Goal: Use online tool/utility: Utilize a website feature to perform a specific function

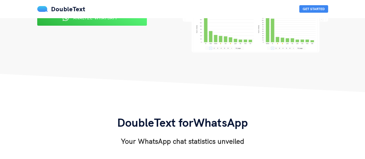
scroll to position [29, 0]
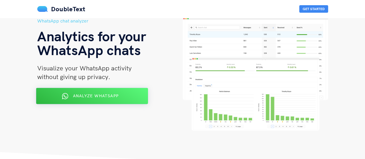
click at [129, 94] on div "Analyze WhatsApp" at bounding box center [91, 95] width 91 height 9
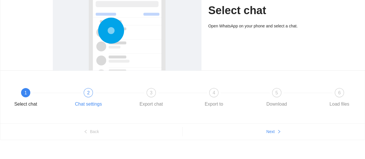
scroll to position [74, 0]
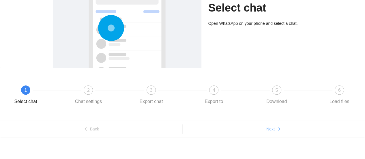
click at [269, 129] on span "Next" at bounding box center [270, 129] width 8 height 6
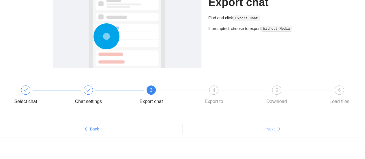
click at [269, 129] on span "Next" at bounding box center [270, 129] width 8 height 6
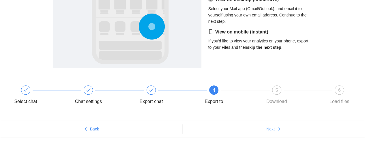
click at [269, 129] on span "Next" at bounding box center [270, 129] width 8 height 6
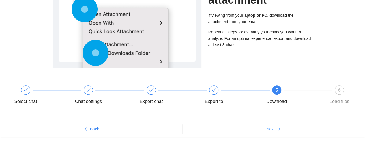
click at [269, 129] on span "Next" at bounding box center [270, 129] width 8 height 6
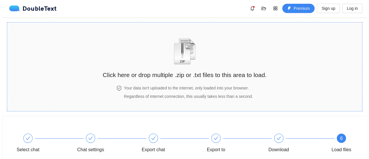
scroll to position [0, 0]
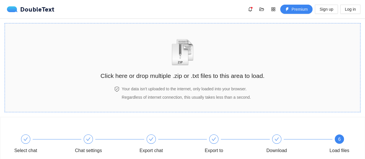
click at [171, 65] on img "zipOrTextIcon" at bounding box center [182, 52] width 27 height 27
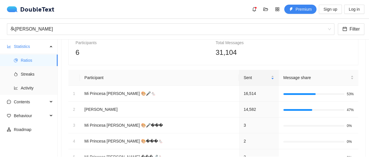
scroll to position [35, 0]
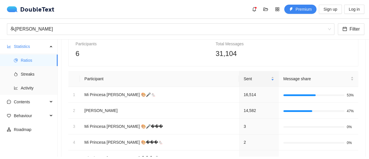
drag, startPoint x: 363, startPoint y: 75, endPoint x: 364, endPoint y: 87, distance: 12.2
click at [364, 87] on section "Detail Compare Messages Characters Share Export Participants 6 Total Messages 3…" at bounding box center [213, 98] width 311 height 117
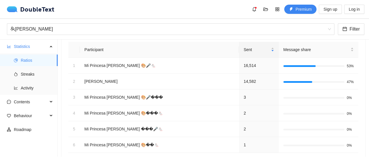
scroll to position [93, 0]
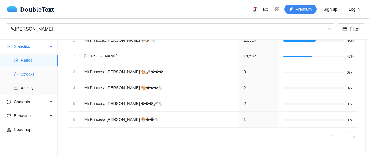
click at [21, 76] on span "Streaks" at bounding box center [37, 74] width 32 height 12
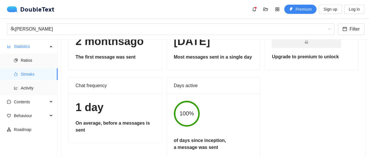
scroll to position [76, 0]
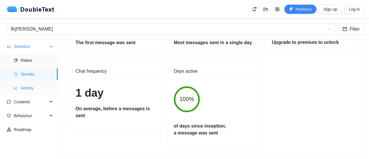
click at [21, 92] on span "Activity" at bounding box center [37, 88] width 32 height 12
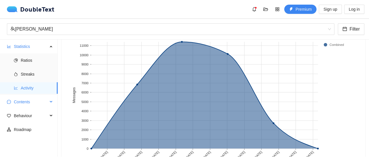
click at [34, 102] on span "Contents" at bounding box center [31, 102] width 34 height 12
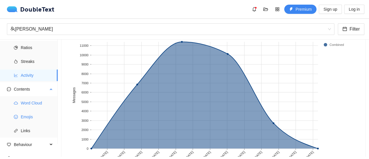
scroll to position [20, 0]
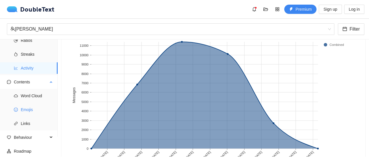
click at [34, 110] on span "Emojis" at bounding box center [37, 110] width 32 height 12
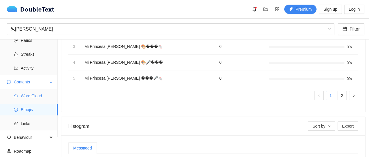
click at [36, 100] on span "Word Cloud" at bounding box center [37, 96] width 32 height 12
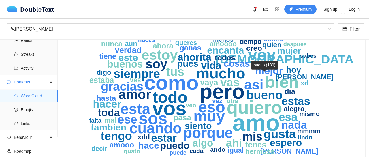
scroll to position [76, 0]
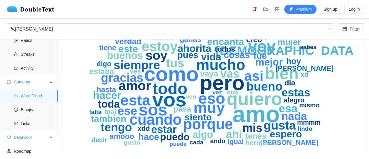
click at [50, 139] on div "Behaviour" at bounding box center [29, 137] width 58 height 12
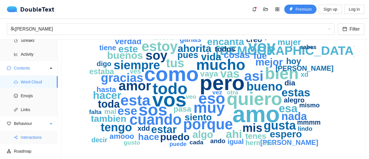
click at [38, 140] on span "Interactions" at bounding box center [37, 137] width 32 height 12
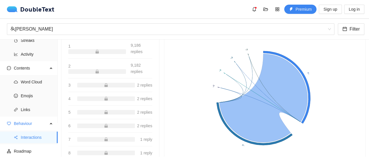
scroll to position [119, 0]
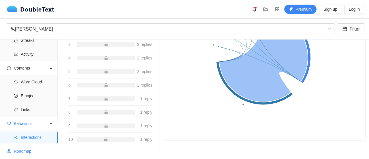
click at [28, 152] on span "Roadmap" at bounding box center [33, 151] width 39 height 12
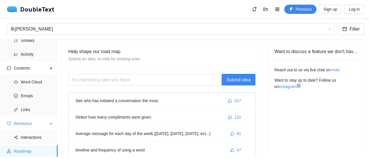
click at [26, 123] on span "Behaviour" at bounding box center [31, 124] width 34 height 12
click at [36, 107] on span "Links" at bounding box center [37, 110] width 32 height 12
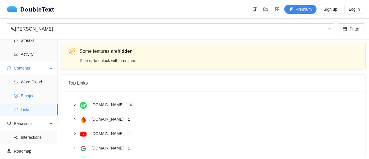
click at [36, 93] on span "Emojis" at bounding box center [37, 96] width 32 height 12
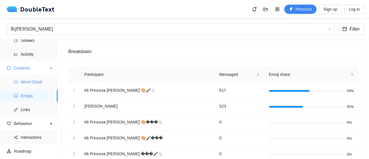
click at [39, 78] on span "Word Cloud" at bounding box center [37, 82] width 32 height 12
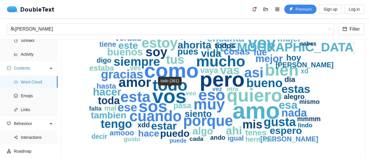
scroll to position [88, 0]
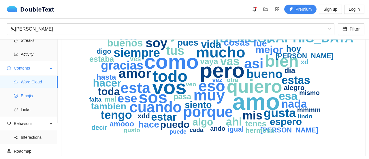
click at [18, 100] on li "Emojis" at bounding box center [29, 96] width 58 height 12
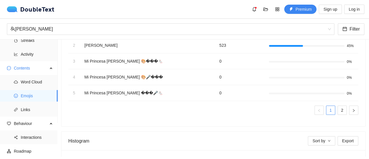
scroll to position [87, 0]
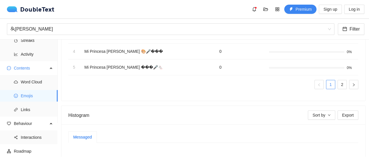
click at [338, 84] on link "2" at bounding box center [342, 84] width 9 height 9
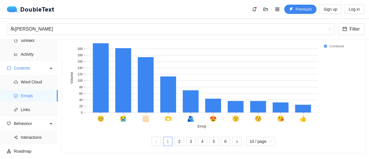
scroll to position [144, 0]
click at [177, 137] on link "2" at bounding box center [179, 141] width 9 height 9
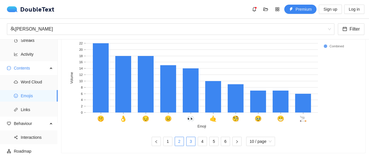
click at [190, 138] on link "3" at bounding box center [191, 141] width 9 height 9
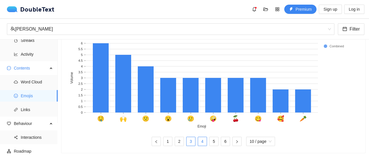
click at [201, 138] on link "4" at bounding box center [202, 141] width 9 height 9
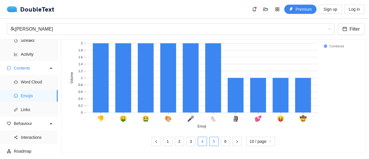
click at [210, 140] on link "5" at bounding box center [214, 141] width 9 height 9
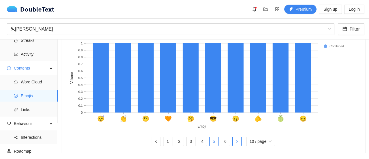
click at [232, 137] on button "button" at bounding box center [236, 141] width 9 height 9
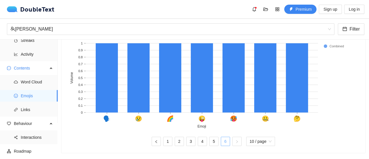
click at [224, 137] on link "6" at bounding box center [225, 141] width 9 height 9
click at [154, 140] on button "button" at bounding box center [156, 141] width 9 height 9
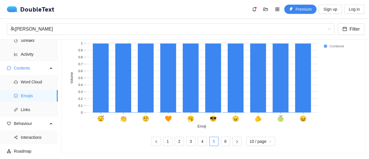
scroll to position [145, 0]
click at [21, 109] on span "Links" at bounding box center [37, 110] width 32 height 12
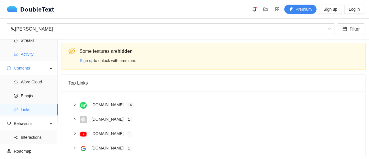
click at [36, 58] on span "Activity" at bounding box center [37, 54] width 32 height 12
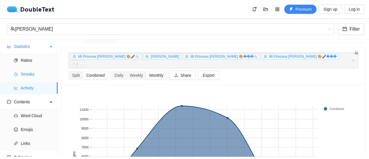
click at [27, 74] on span "Streaks" at bounding box center [37, 74] width 32 height 12
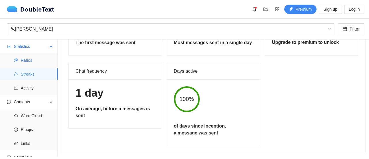
click at [28, 59] on span "Ratios" at bounding box center [37, 61] width 32 height 12
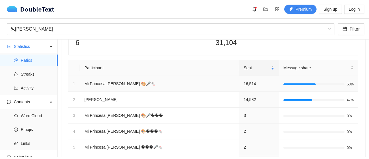
scroll to position [6, 0]
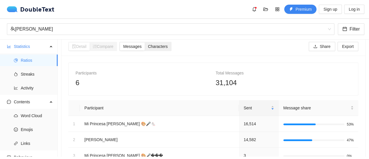
click at [157, 48] on span "Characters" at bounding box center [158, 46] width 20 height 5
click at [145, 42] on input "Characters" at bounding box center [145, 42] width 0 height 0
click at [255, 106] on span "Sent" at bounding box center [257, 108] width 26 height 6
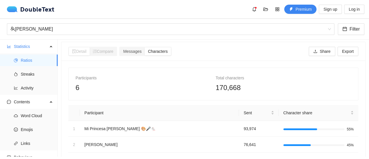
scroll to position [0, 0]
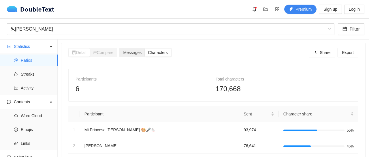
click at [156, 52] on span "Characters" at bounding box center [158, 52] width 20 height 5
click at [145, 48] on input "Characters" at bounding box center [145, 48] width 0 height 0
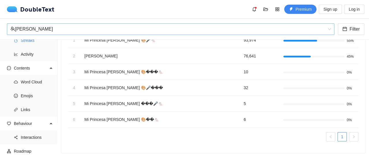
scroll to position [5, 0]
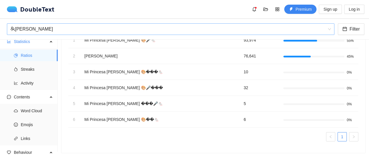
click at [273, 27] on div "Derek Cruz" at bounding box center [167, 29] width 315 height 11
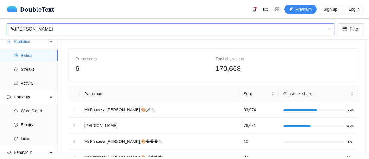
scroll to position [0, 0]
